Goal: Transaction & Acquisition: Book appointment/travel/reservation

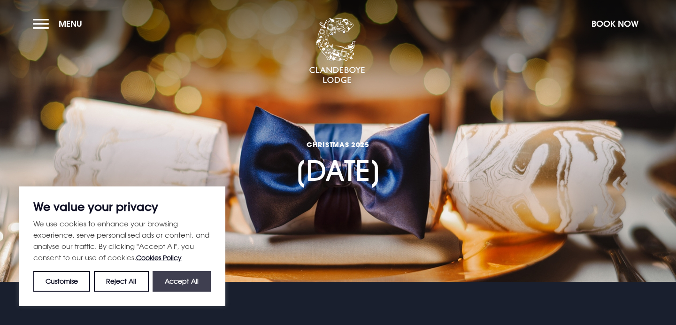
click at [187, 274] on button "Accept All" at bounding box center [182, 281] width 58 height 21
checkbox input "true"
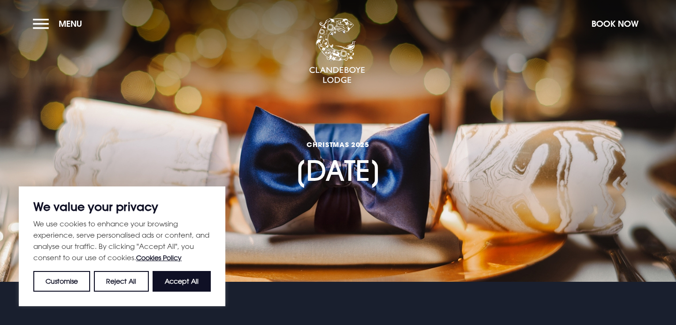
checkbox input "true"
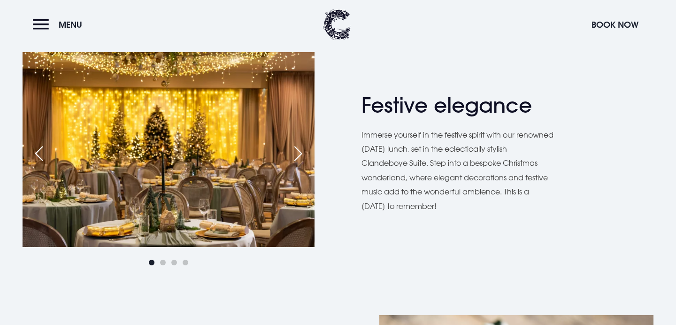
scroll to position [498, 0]
click at [300, 154] on div "Next slide" at bounding box center [297, 153] width 23 height 21
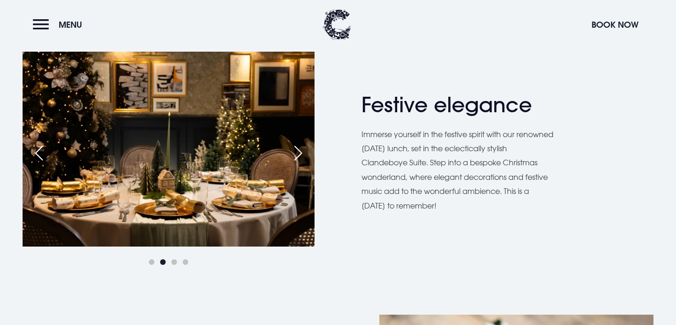
click at [31, 153] on div "Previous slide" at bounding box center [38, 153] width 23 height 21
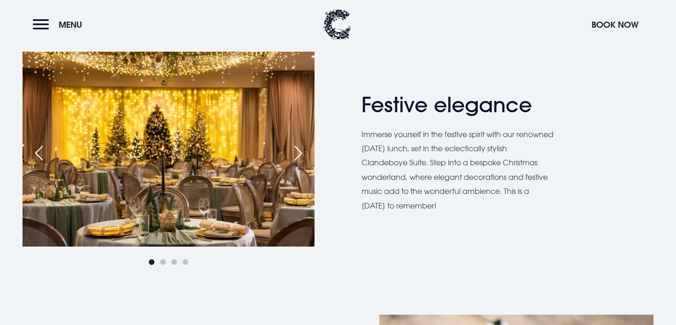
click at [316, 157] on div "Festive elegance Immerse yourself in the festive spirit with our renowned Chris…" at bounding box center [337, 159] width 653 height 215
click at [293, 150] on div "Next slide" at bounding box center [297, 153] width 23 height 21
click at [304, 152] on div "Next slide" at bounding box center [297, 153] width 23 height 21
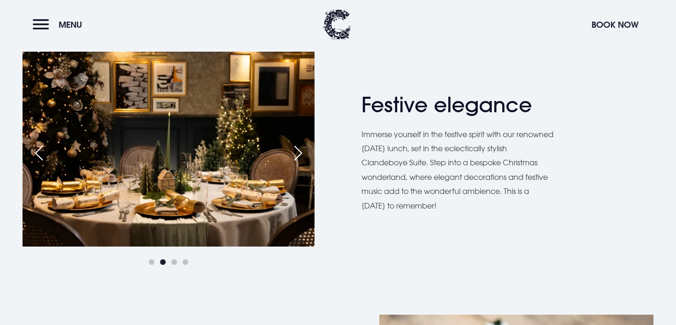
click at [304, 152] on div "Next slide" at bounding box center [297, 153] width 23 height 21
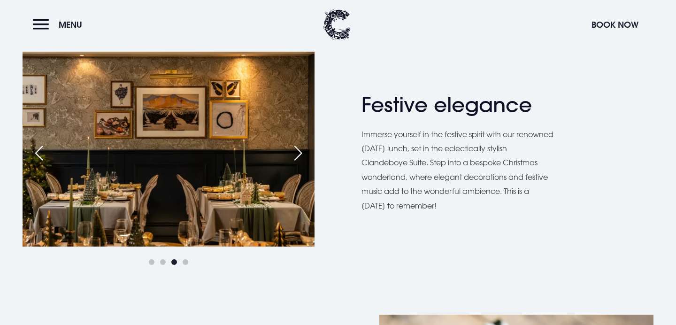
click at [304, 152] on div "Next slide" at bounding box center [297, 153] width 23 height 21
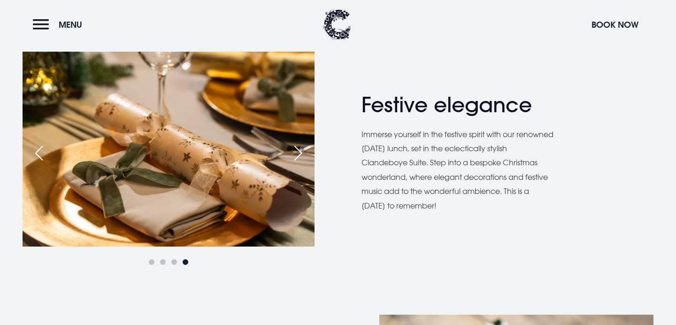
click at [304, 152] on div "Next slide" at bounding box center [297, 153] width 23 height 21
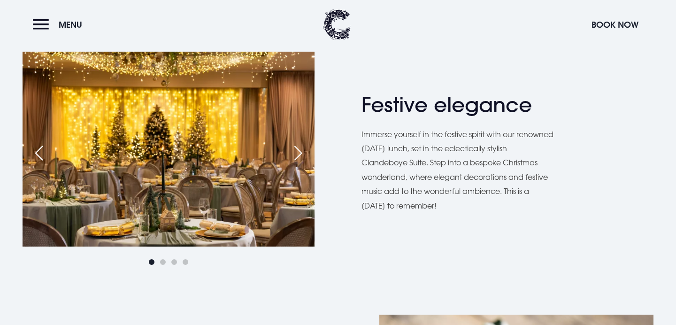
click at [303, 152] on div "Next slide" at bounding box center [297, 153] width 23 height 21
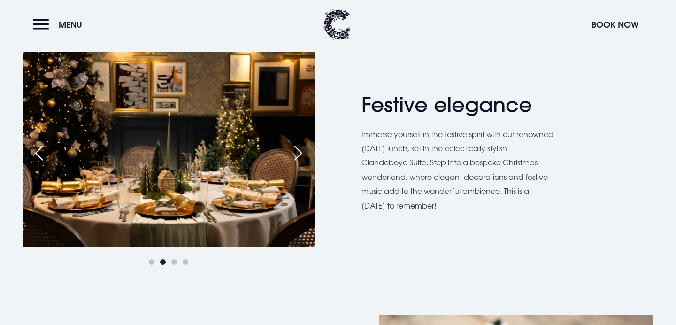
click at [303, 152] on div "Next slide" at bounding box center [297, 153] width 23 height 21
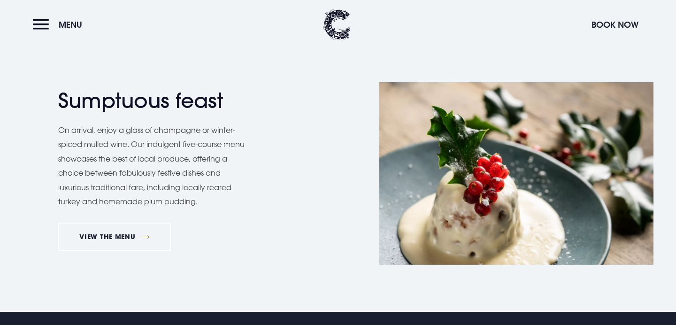
scroll to position [762, 0]
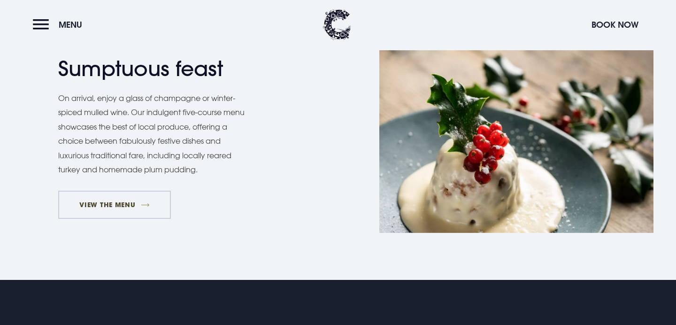
click at [134, 201] on link "VIEW THE MENU" at bounding box center [114, 205] width 113 height 28
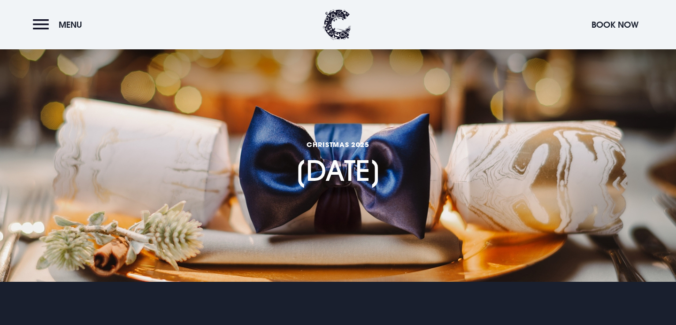
scroll to position [33, 0]
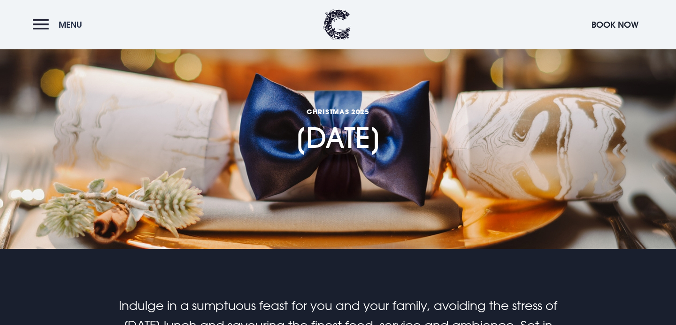
click at [38, 20] on button "Menu" at bounding box center [60, 25] width 54 height 20
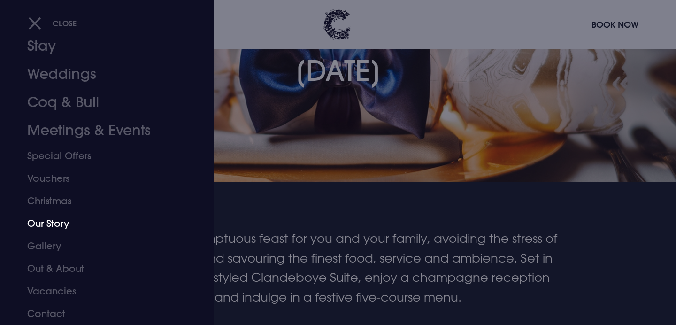
scroll to position [15, 0]
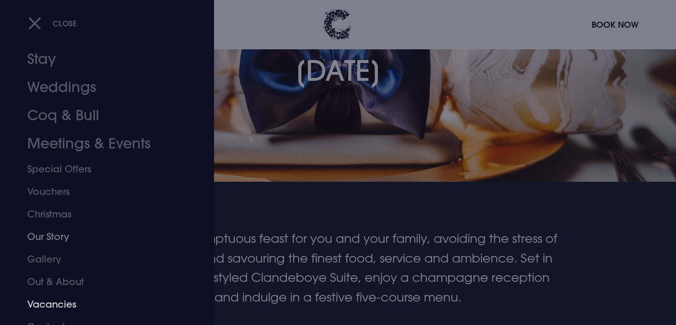
click at [62, 300] on link "Vacancies" at bounding box center [101, 304] width 148 height 23
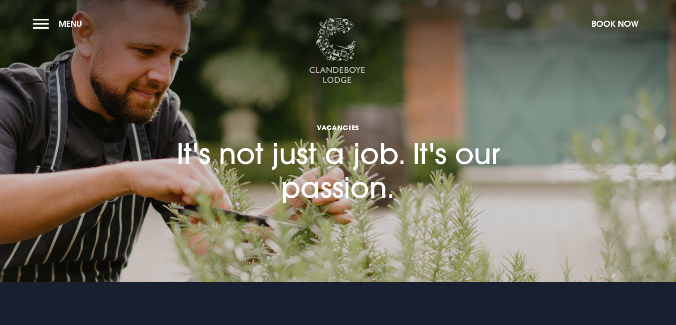
click at [344, 43] on img at bounding box center [337, 51] width 56 height 66
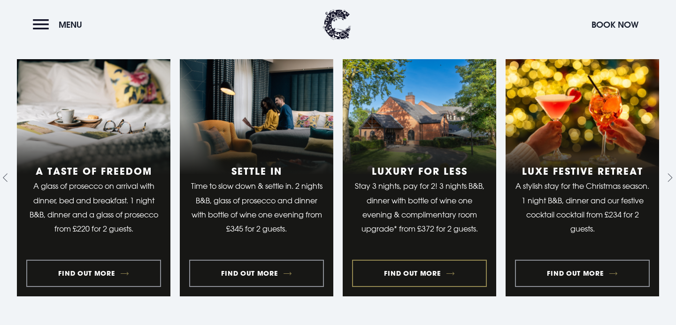
scroll to position [933, 0]
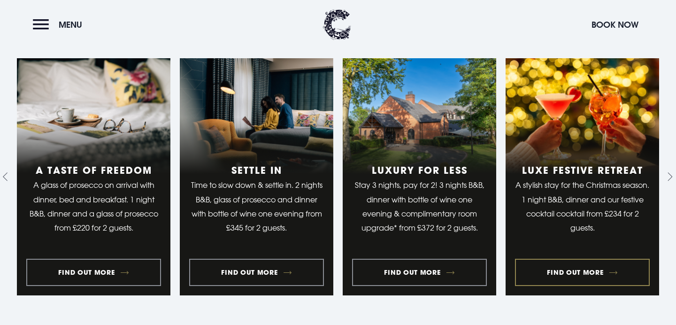
click at [601, 248] on link "4 of 10" at bounding box center [581, 176] width 153 height 237
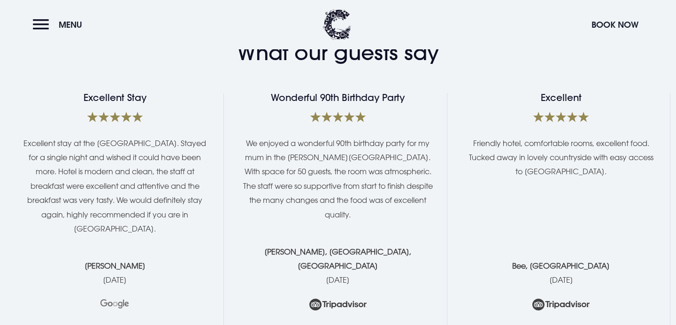
scroll to position [1596, 0]
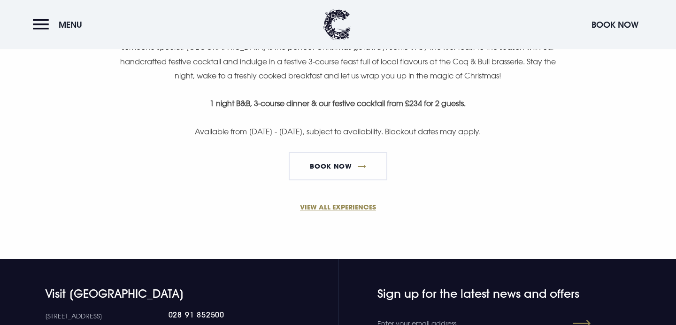
scroll to position [653, 0]
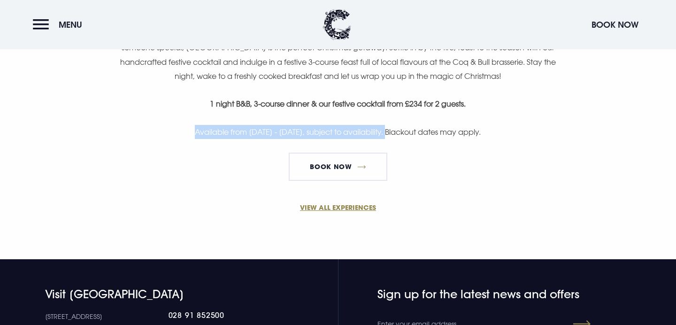
drag, startPoint x: 351, startPoint y: 123, endPoint x: 370, endPoint y: 126, distance: 19.4
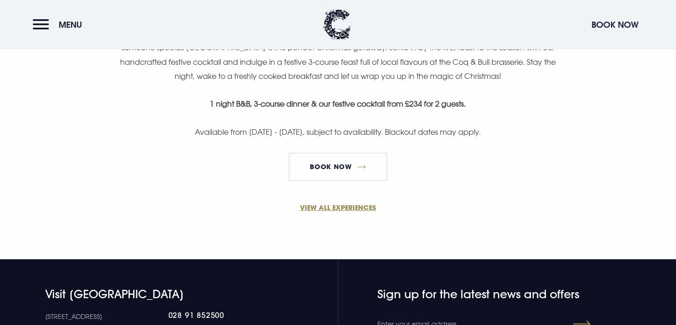
click at [422, 126] on p "Available from [DATE] - [DATE], subject to availability. Blackout dates may app…" at bounding box center [338, 132] width 447 height 14
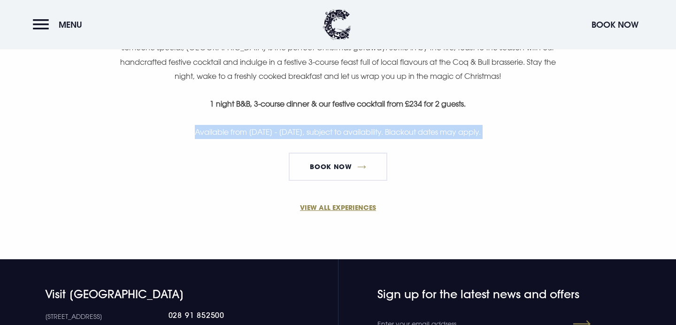
click at [422, 126] on p "Available from [DATE] - [DATE], subject to availability. Blackout dates may app…" at bounding box center [338, 132] width 447 height 14
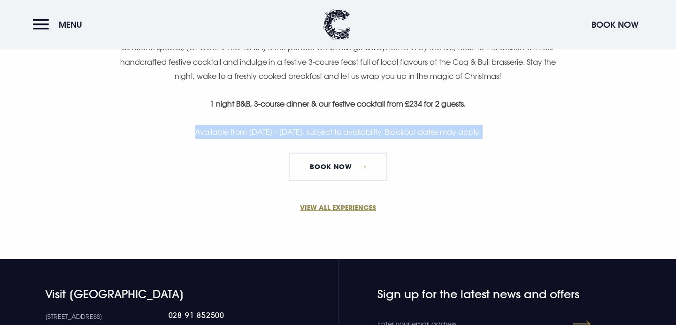
click at [419, 125] on p "Available from [DATE] - [DATE], subject to availability. Blackout dates may app…" at bounding box center [338, 132] width 447 height 14
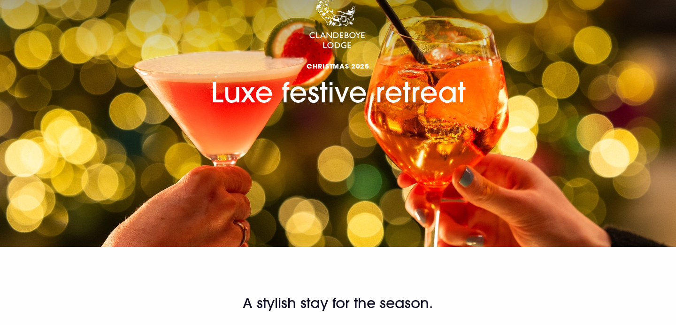
scroll to position [0, 0]
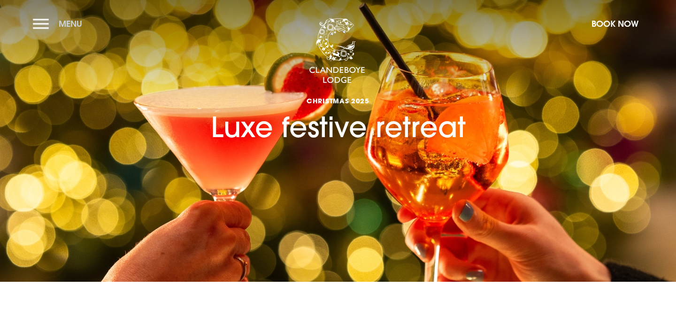
click at [54, 26] on button "Menu" at bounding box center [60, 24] width 54 height 20
